Goal: Navigation & Orientation: Find specific page/section

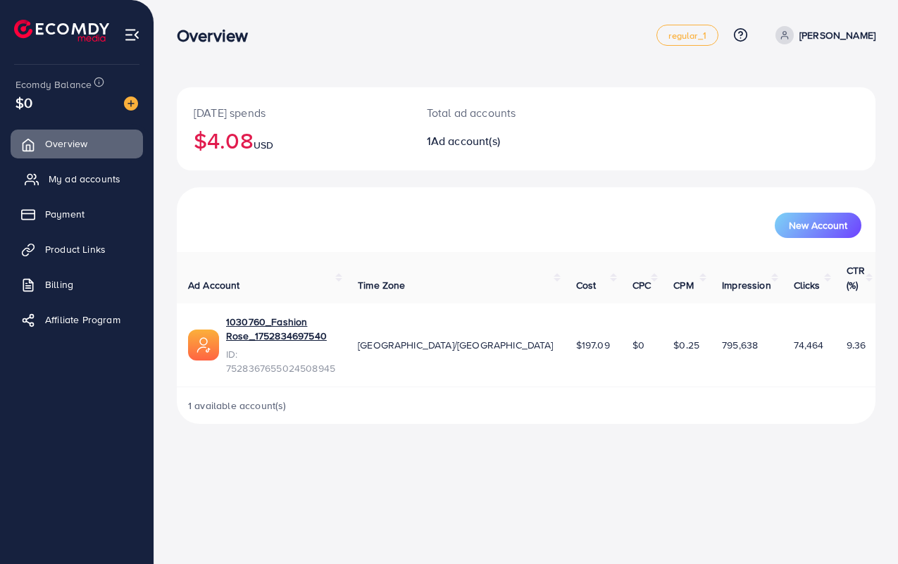
click at [99, 173] on span "My ad accounts" at bounding box center [85, 179] width 72 height 14
